Goal: Task Accomplishment & Management: Manage account settings

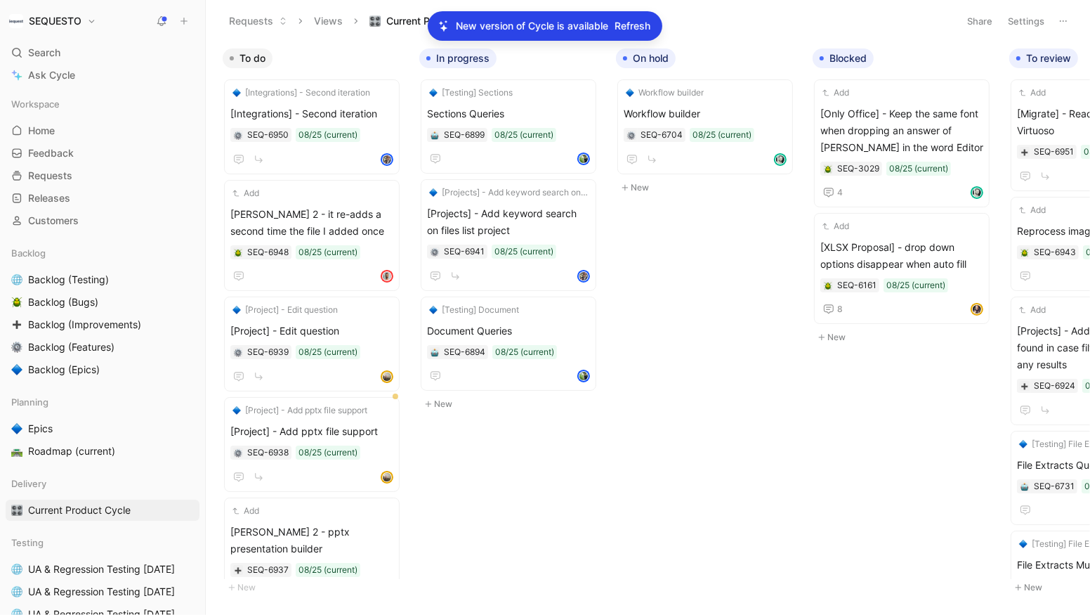
scroll to position [2160, 0]
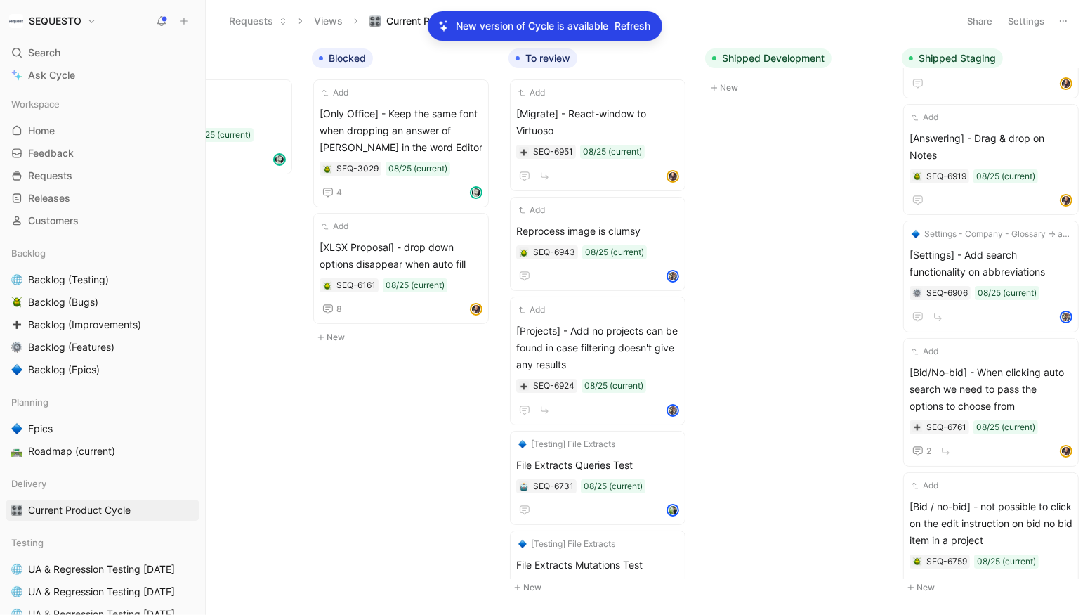
click at [378, 384] on div "To do [Integrations] - Second iteration [Integrations] - Second iteration SEQ-6…" at bounding box center [648, 327] width 884 height 573
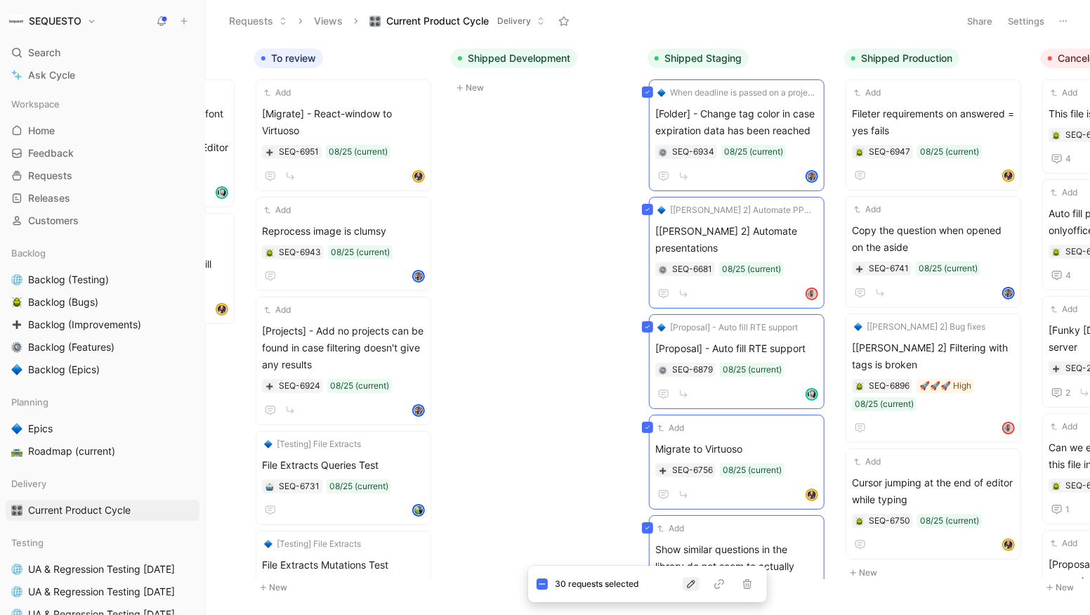
click at [691, 589] on icon "button" at bounding box center [691, 583] width 11 height 11
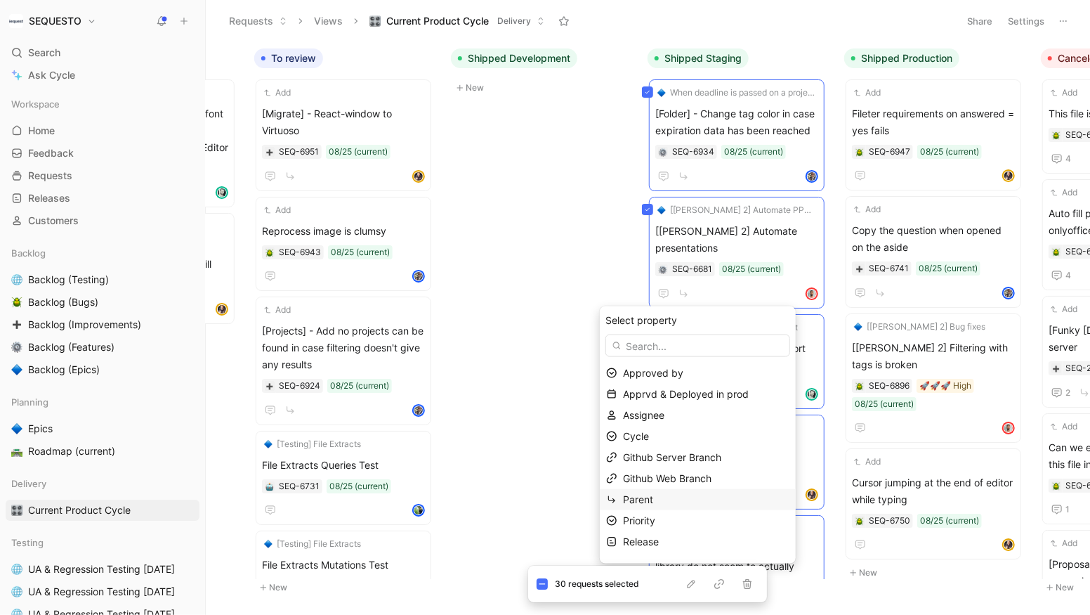
scroll to position [99, 0]
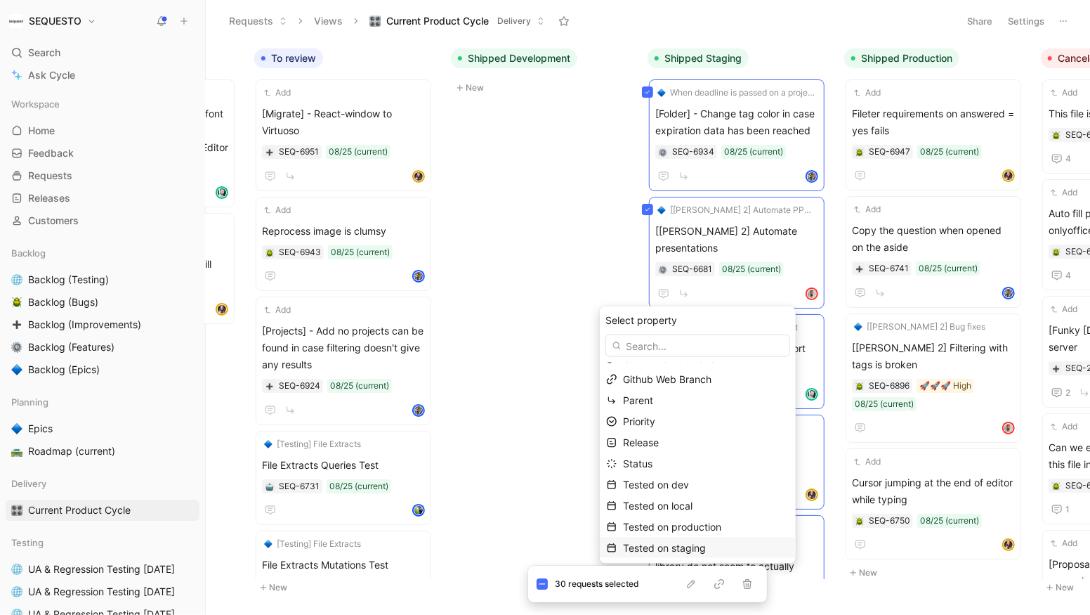
click at [673, 546] on span "Tested on staging" at bounding box center [664, 548] width 83 height 12
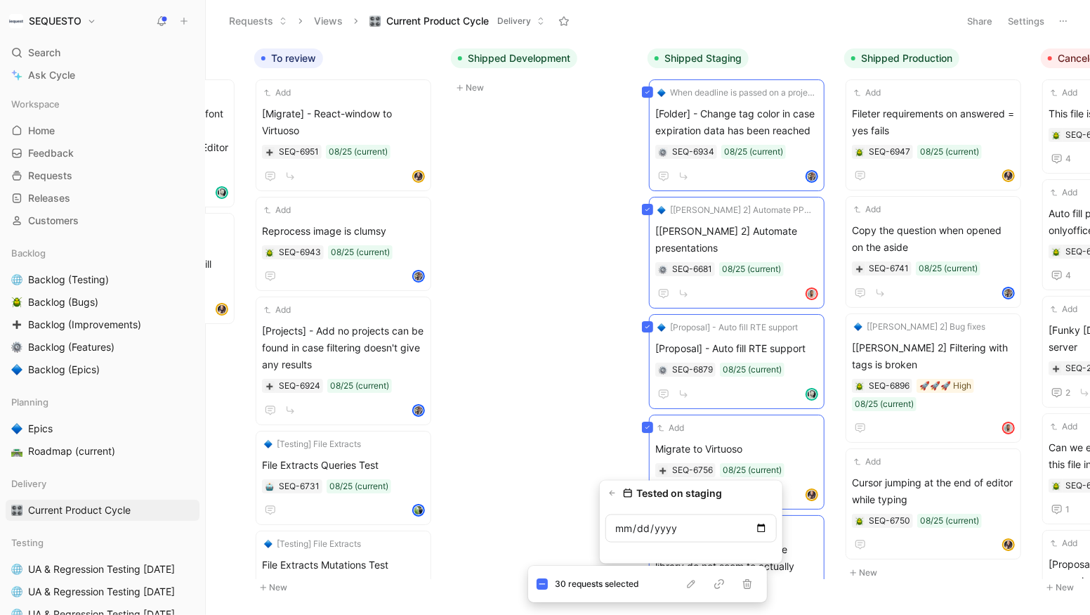
click at [761, 529] on input "date" at bounding box center [691, 528] width 171 height 28
type input "2025-08-22"
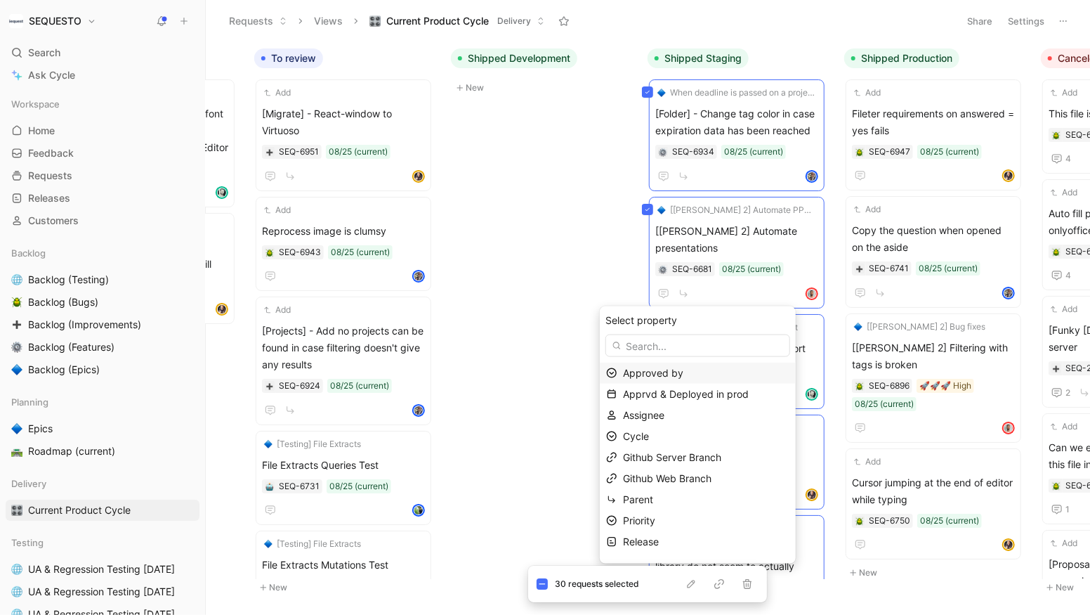
click at [687, 614] on span "Tested on production" at bounding box center [672, 626] width 98 height 12
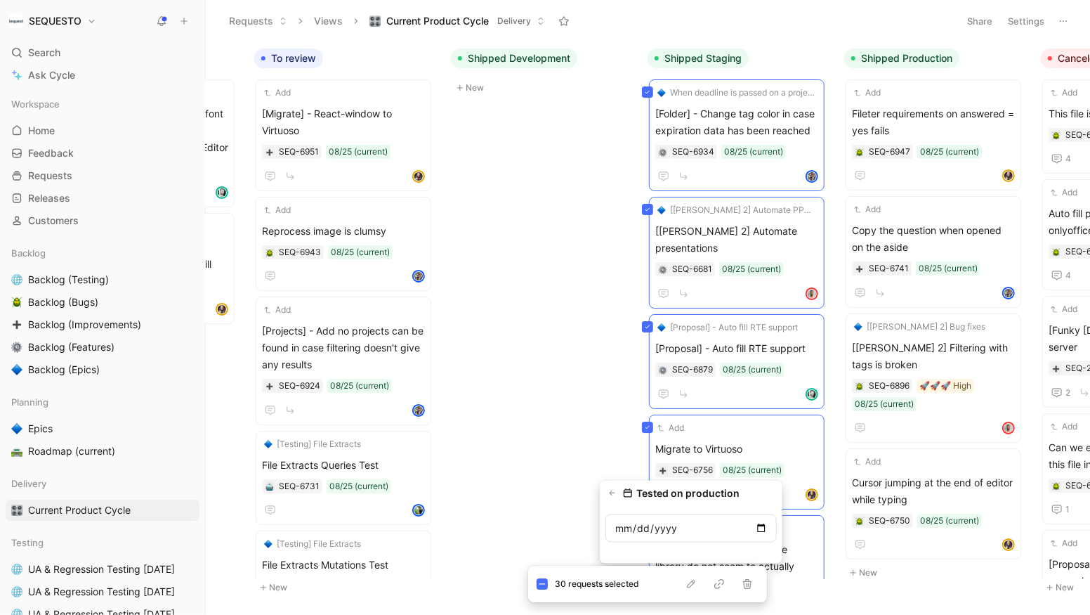
click at [766, 529] on input "date" at bounding box center [691, 528] width 171 height 28
click at [761, 529] on input "date" at bounding box center [691, 528] width 171 height 28
type input "2025-08-22"
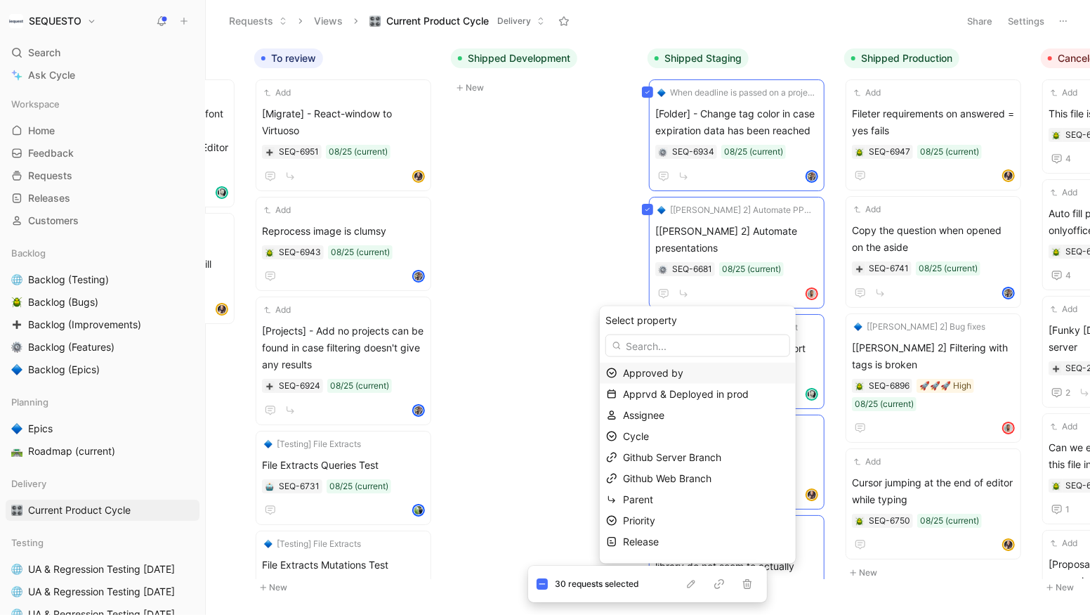
click at [659, 373] on span "Approved by" at bounding box center [653, 373] width 60 height 12
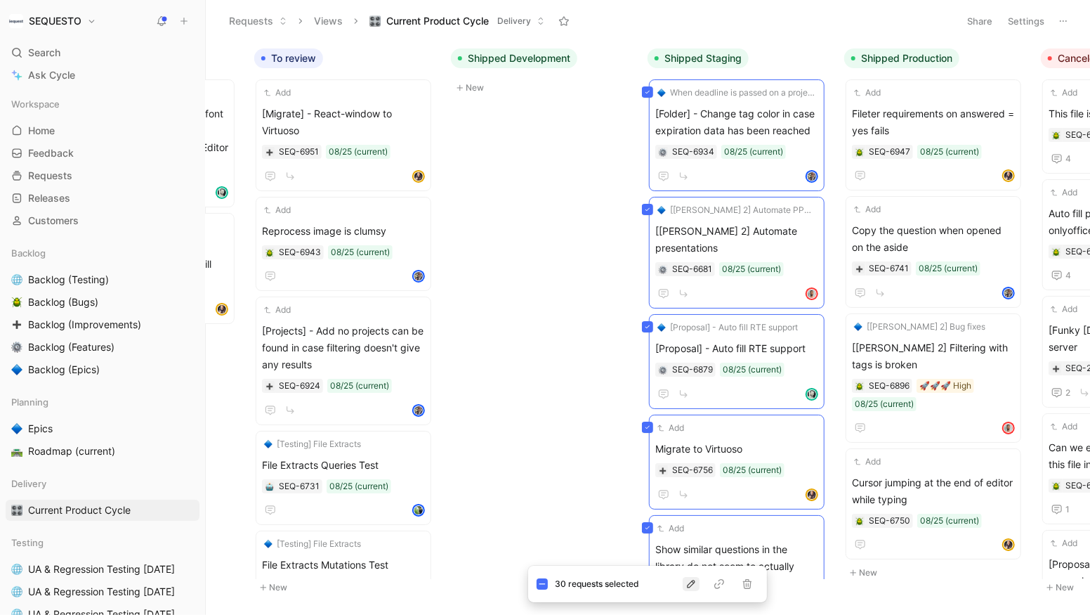
click at [691, 587] on icon "button" at bounding box center [691, 583] width 11 height 11
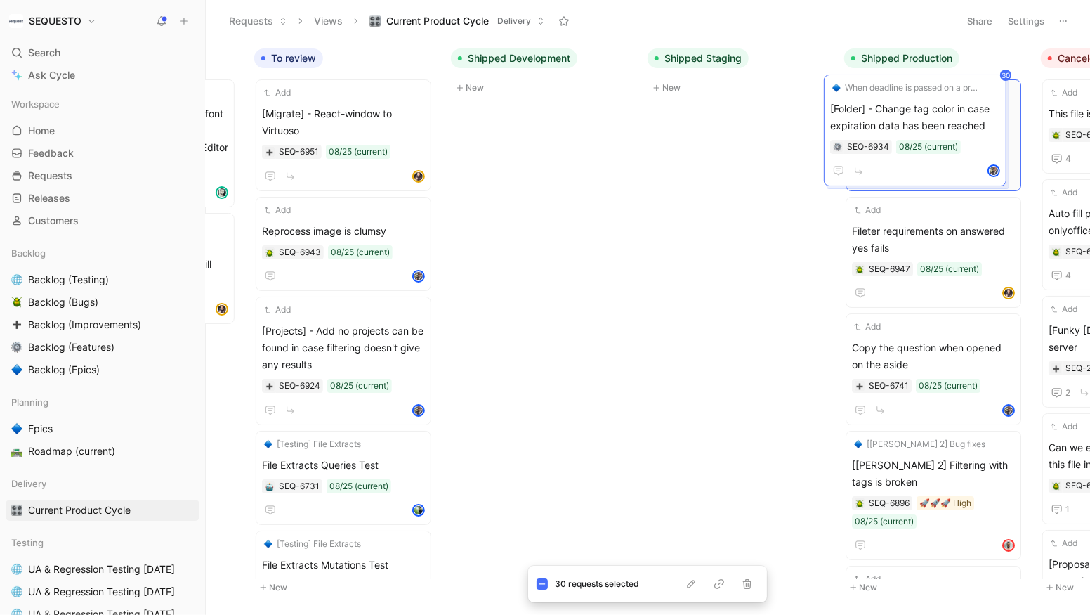
drag, startPoint x: 717, startPoint y: 101, endPoint x: 894, endPoint y: 96, distance: 176.4
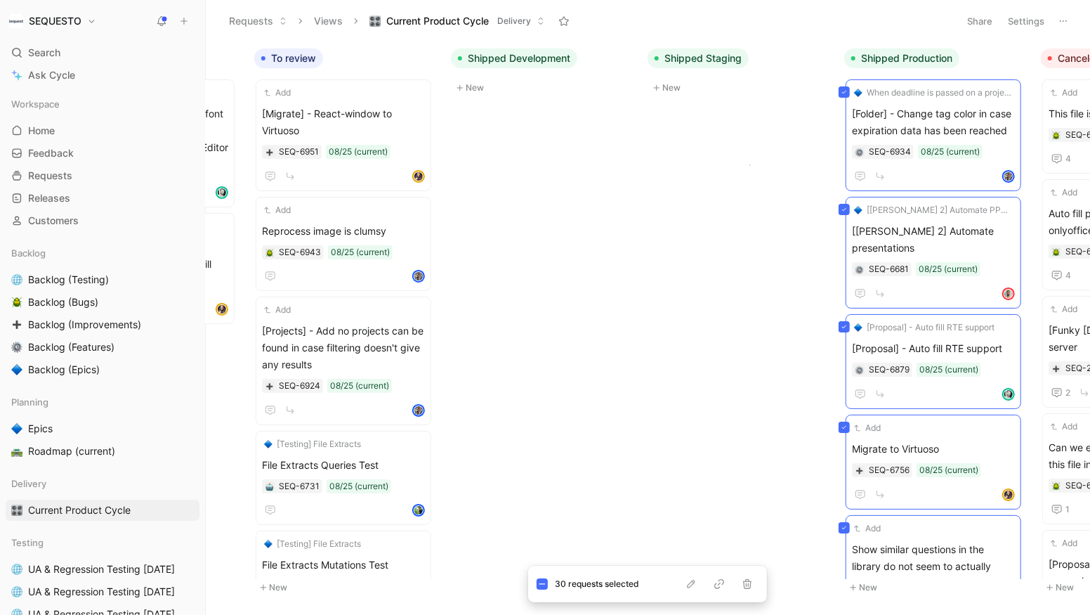
click at [750, 164] on body "SEQUESTO Search ⌘ K Ask Cycle Workspace Home G then H Feedback G then F Request…" at bounding box center [545, 307] width 1090 height 615
